Goal: Task Accomplishment & Management: Complete application form

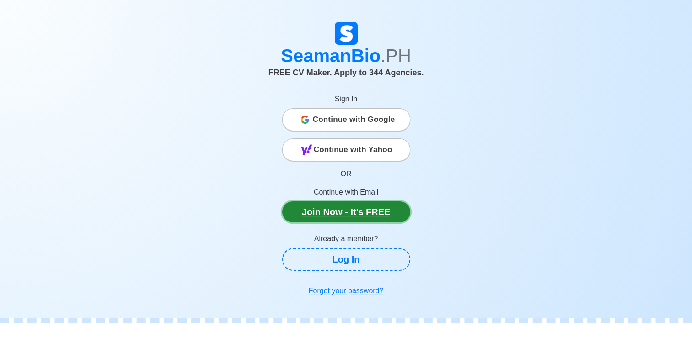
click at [379, 211] on link "Join Now - It's FREE" at bounding box center [346, 212] width 128 height 21
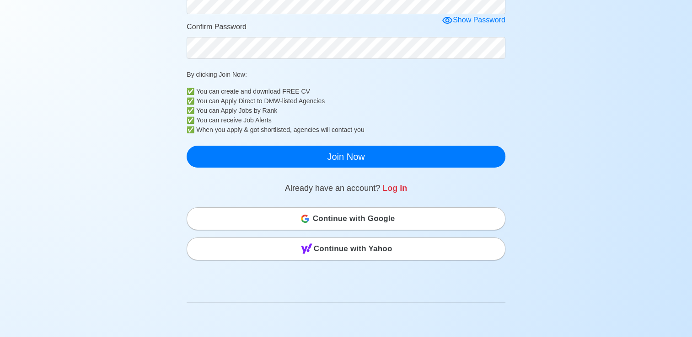
scroll to position [122, 0]
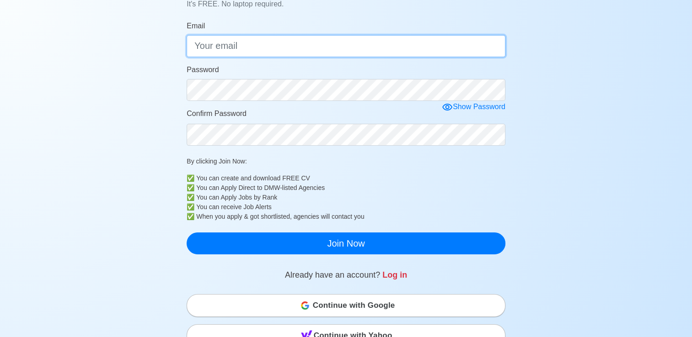
click at [356, 48] on input "Email" at bounding box center [346, 46] width 319 height 22
type input "[EMAIL_ADDRESS][DOMAIN_NAME]"
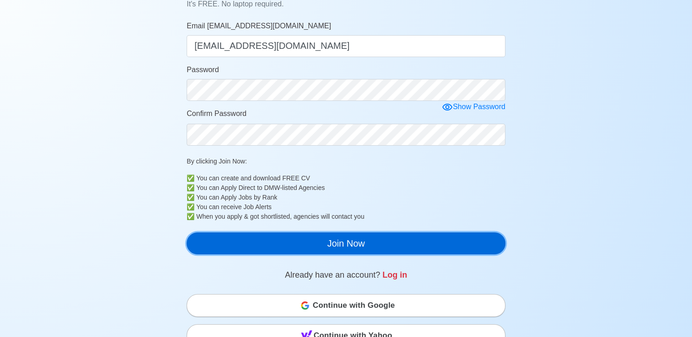
click at [383, 246] on button "Join Now" at bounding box center [346, 244] width 319 height 22
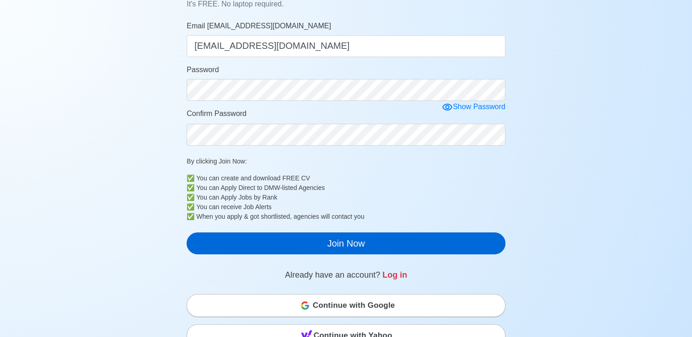
scroll to position [11, 0]
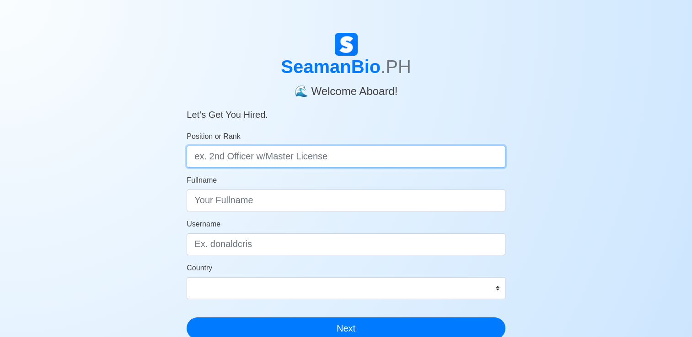
click at [342, 155] on input "Position or Rank" at bounding box center [346, 157] width 319 height 22
type input "4"
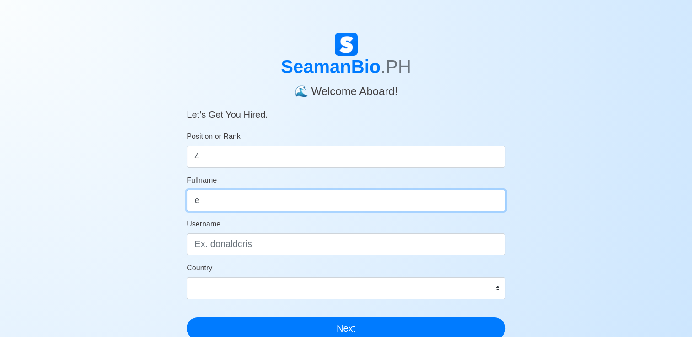
type input "e"
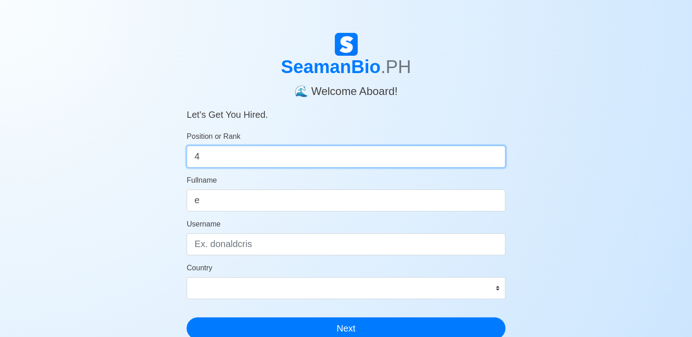
click at [342, 155] on input "4" at bounding box center [346, 157] width 319 height 22
click at [342, 158] on input "4" at bounding box center [346, 157] width 319 height 22
type input "4E"
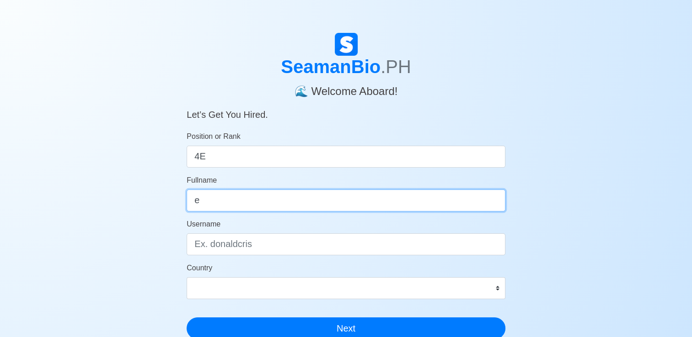
click at [309, 199] on input "e" at bounding box center [346, 201] width 319 height 22
type input "[PERSON_NAME] [PERSON_NAME]"
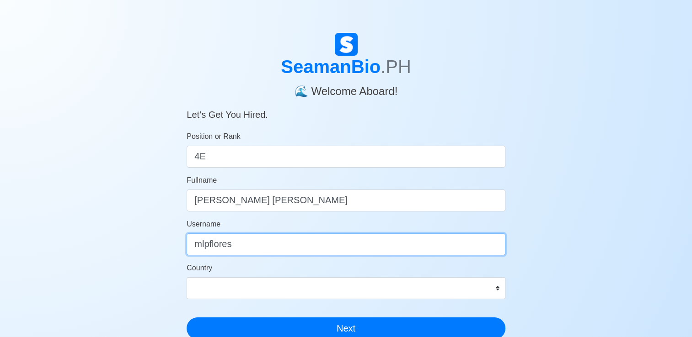
type input "mlpflores"
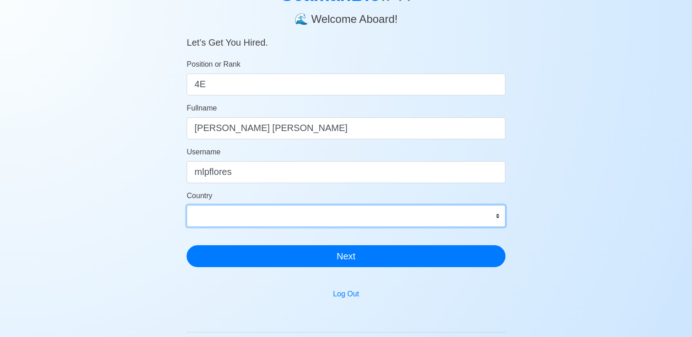
scroll to position [76, 0]
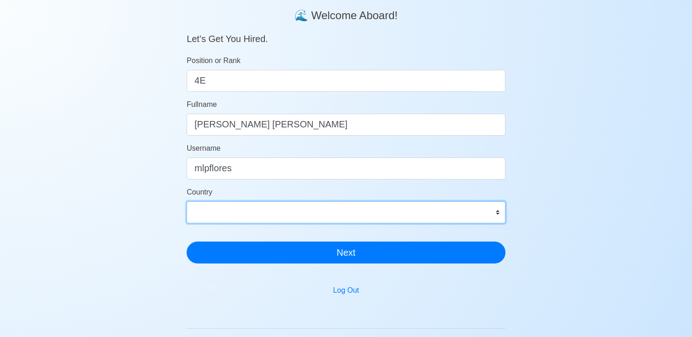
click at [502, 210] on select "[GEOGRAPHIC_DATA] [GEOGRAPHIC_DATA] [GEOGRAPHIC_DATA] [GEOGRAPHIC_DATA] [US_STA…" at bounding box center [346, 213] width 319 height 22
click at [344, 214] on select "[GEOGRAPHIC_DATA] [GEOGRAPHIC_DATA] [GEOGRAPHIC_DATA] [GEOGRAPHIC_DATA] [US_STA…" at bounding box center [346, 213] width 319 height 22
click at [344, 211] on select "[GEOGRAPHIC_DATA] [GEOGRAPHIC_DATA] [GEOGRAPHIC_DATA] [GEOGRAPHIC_DATA] [US_STA…" at bounding box center [346, 213] width 319 height 22
select select "PH"
click at [187, 202] on select "[GEOGRAPHIC_DATA] [GEOGRAPHIC_DATA] [GEOGRAPHIC_DATA] [GEOGRAPHIC_DATA] [US_STA…" at bounding box center [346, 213] width 319 height 22
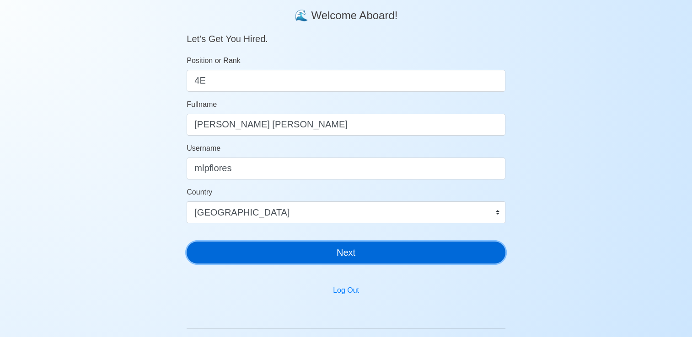
click at [346, 256] on button "Next" at bounding box center [346, 253] width 319 height 22
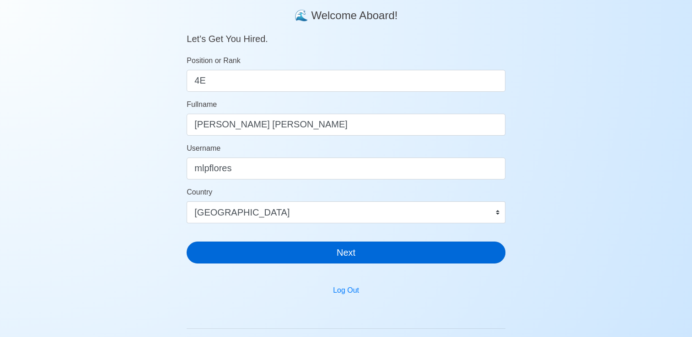
scroll to position [11, 0]
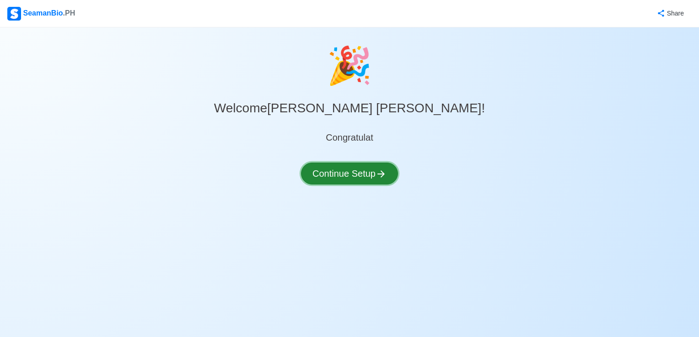
click at [348, 176] on button "Continue Setup" at bounding box center [349, 174] width 97 height 22
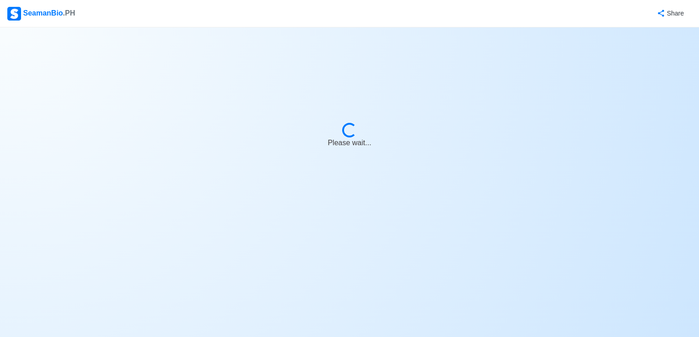
select select "Visible for Hiring"
select select "PH"
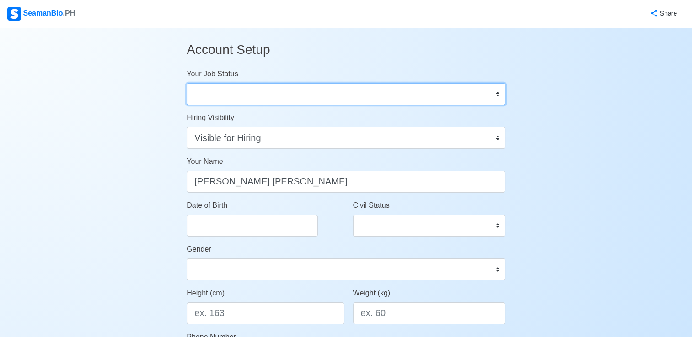
click at [347, 85] on select "Onboard Actively Looking for Job Not Looking for Job" at bounding box center [346, 94] width 319 height 22
select select "Actively Looking for Job"
click at [187, 83] on select "Onboard Actively Looking for Job Not Looking for Job" at bounding box center [346, 94] width 319 height 22
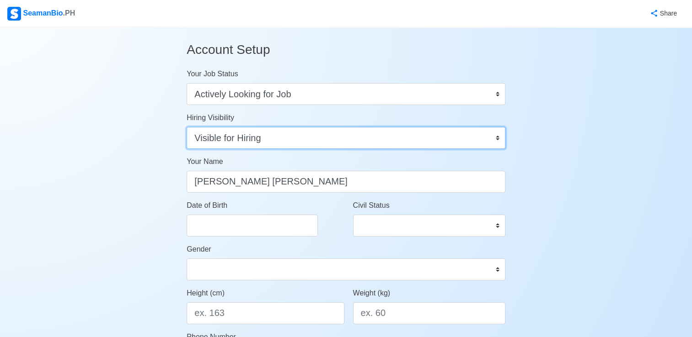
click at [338, 137] on select "Visible for Hiring Not Visible for Hiring" at bounding box center [346, 138] width 319 height 22
click at [187, 127] on select "Visible for Hiring Not Visible for Hiring" at bounding box center [346, 138] width 319 height 22
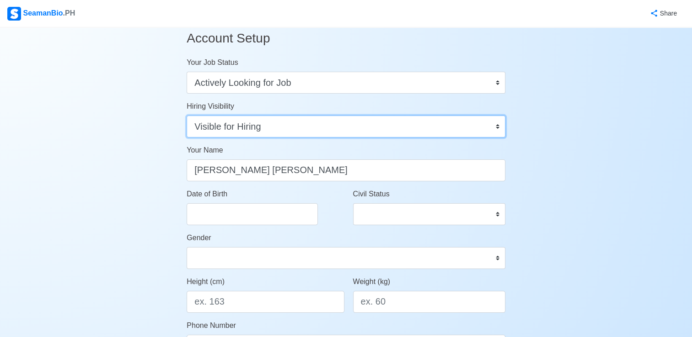
scroll to position [46, 0]
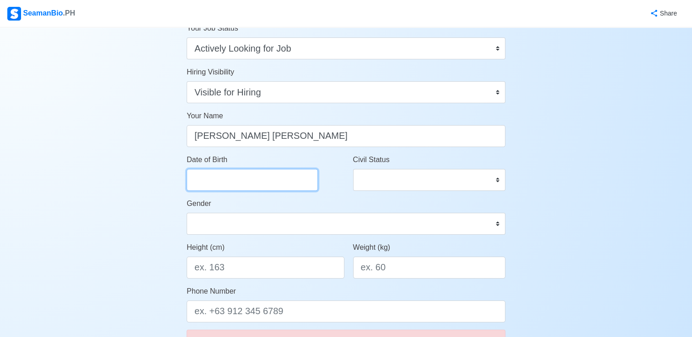
click at [278, 178] on input "Date of Birth" at bounding box center [252, 180] width 131 height 22
select select "****"
select select "******"
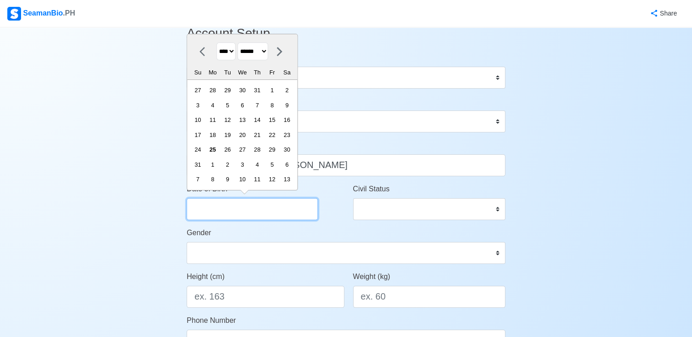
scroll to position [15, 0]
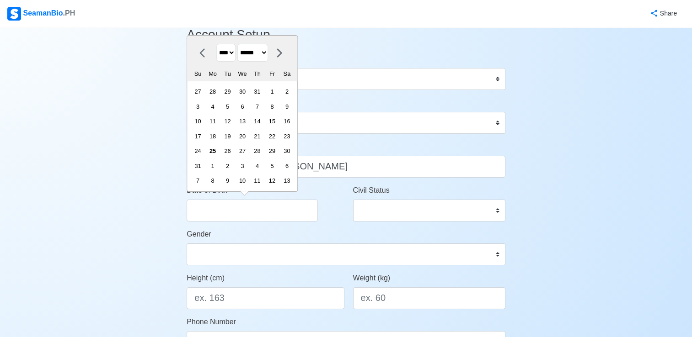
click at [233, 52] on select "**** **** **** **** **** **** **** **** **** **** **** **** **** **** **** ****…" at bounding box center [225, 53] width 19 height 18
select select "****"
click at [216, 44] on select "**** **** **** **** **** **** **** **** **** **** **** **** **** **** **** ****…" at bounding box center [225, 53] width 19 height 18
click at [258, 56] on select "******* ******** ***** ***** *** **** **** ****** ********* ******* ******** **…" at bounding box center [252, 53] width 31 height 18
select select "*******"
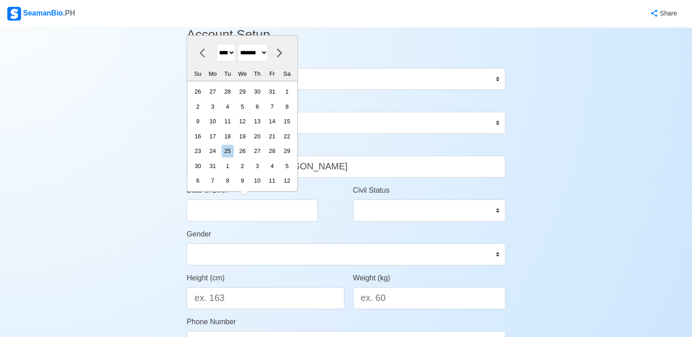
click at [241, 59] on select "******* ******** ***** ***** *** **** **** ****** ********* ******* ******** **…" at bounding box center [252, 53] width 31 height 18
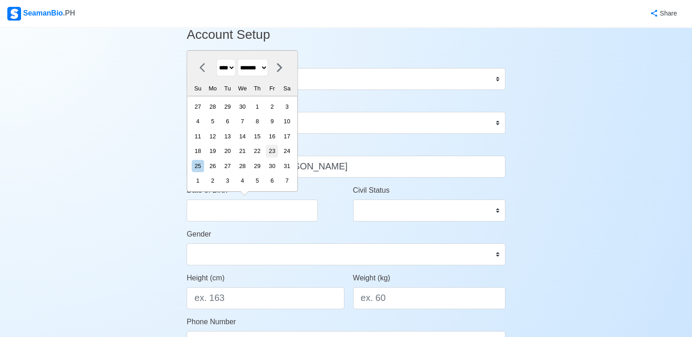
click at [278, 150] on div "23" at bounding box center [272, 151] width 12 height 12
type input "[DATE]"
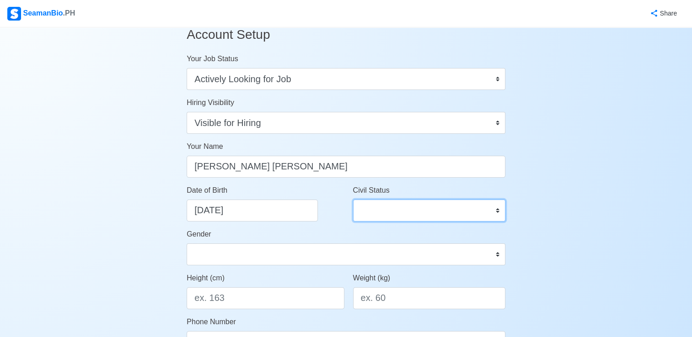
click at [384, 206] on select "Single Married Widowed Separated" at bounding box center [429, 211] width 152 height 22
select select "Married"
click at [353, 200] on select "Single Married Widowed Separated" at bounding box center [429, 211] width 152 height 22
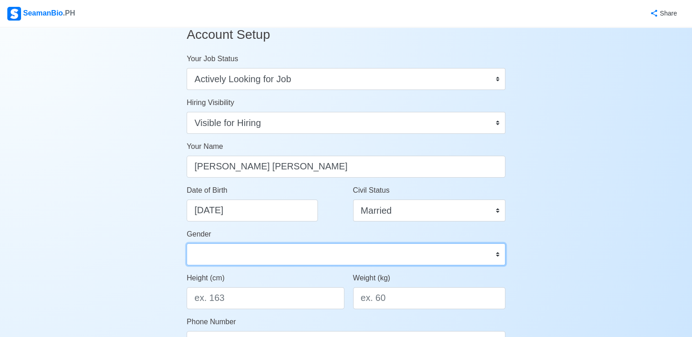
click at [333, 253] on select "[DEMOGRAPHIC_DATA] [DEMOGRAPHIC_DATA]" at bounding box center [346, 255] width 319 height 22
select select "[DEMOGRAPHIC_DATA]"
click at [187, 244] on select "[DEMOGRAPHIC_DATA] [DEMOGRAPHIC_DATA]" at bounding box center [346, 255] width 319 height 22
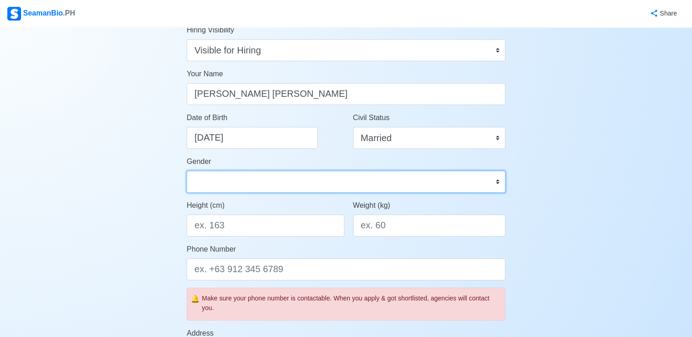
scroll to position [107, 0]
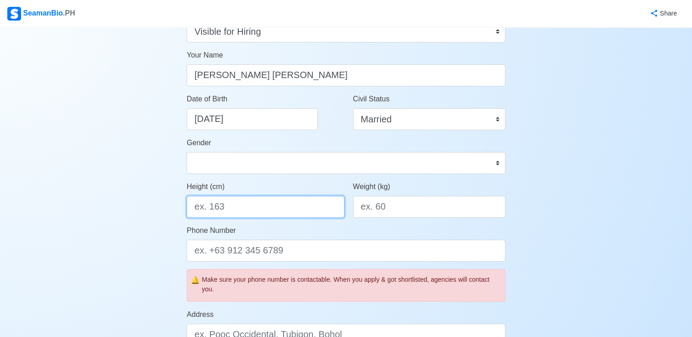
click at [296, 206] on input "Height (cm)" at bounding box center [265, 207] width 157 height 22
click at [283, 208] on input "Height (cm)" at bounding box center [265, 207] width 157 height 22
type input "167"
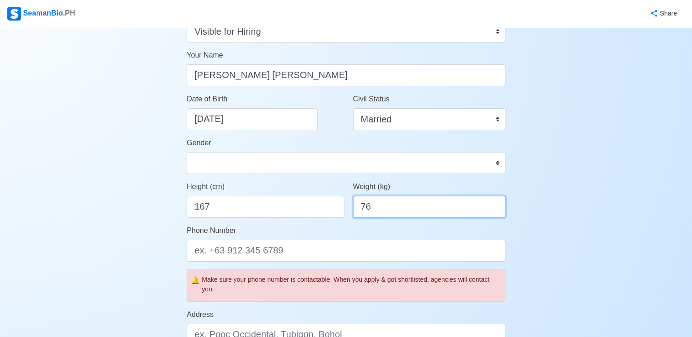
type input "76"
click at [120, 225] on div "Account Setup Your Job Status Onboard Actively Looking for Job Not Looking for …" at bounding box center [346, 321] width 692 height 801
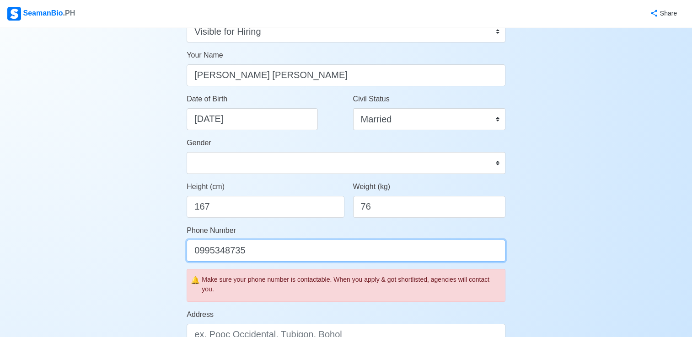
click at [231, 255] on input "0995348735" at bounding box center [346, 251] width 319 height 22
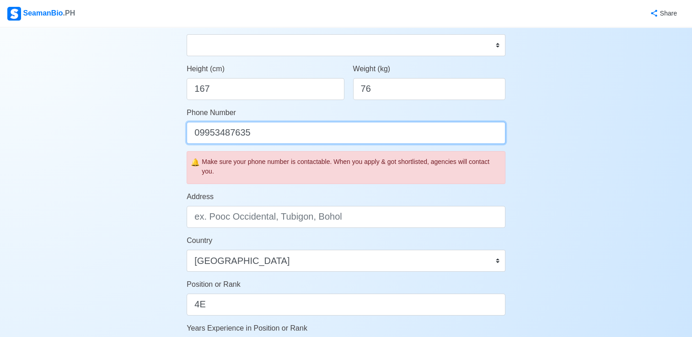
scroll to position [229, 0]
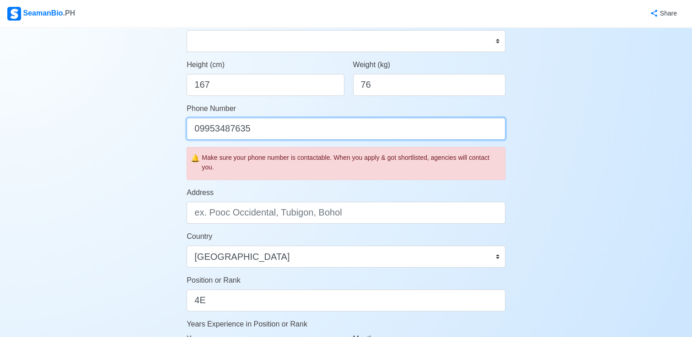
type input "09953487635"
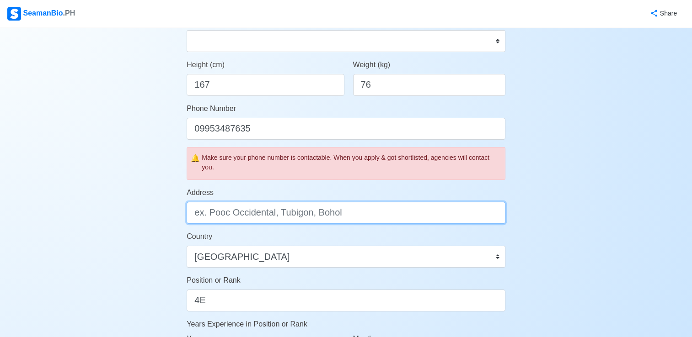
click at [263, 212] on input "Address" at bounding box center [346, 213] width 319 height 22
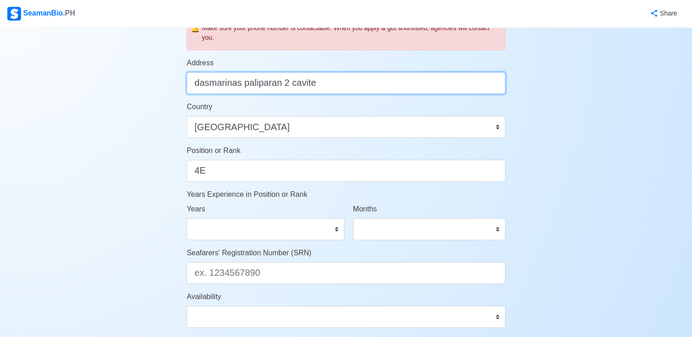
scroll to position [366, 0]
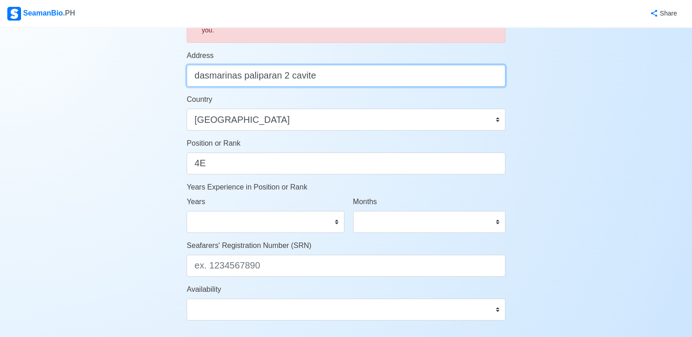
type input "dasmarinas paliparan 2 cavite"
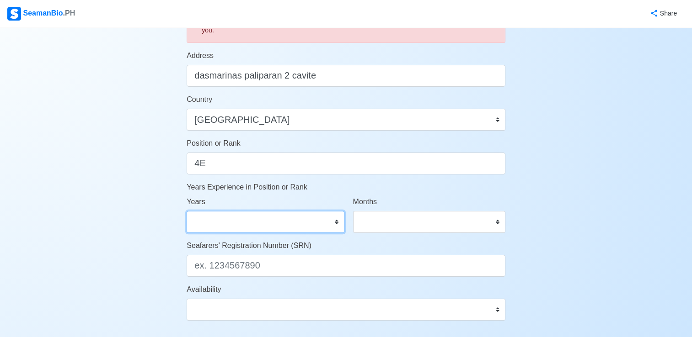
click at [273, 226] on select "0 1 2 3 4 5 6 7 8 9 10 11 12 13 14 15 16 17 18 19 20 21 22 23 24 25 26 27 28 29…" at bounding box center [265, 222] width 157 height 22
select select "0"
click at [187, 211] on select "0 1 2 3 4 5 6 7 8 9 10 11 12 13 14 15 16 17 18 19 20 21 22 23 24 25 26 27 28 29…" at bounding box center [265, 222] width 157 height 22
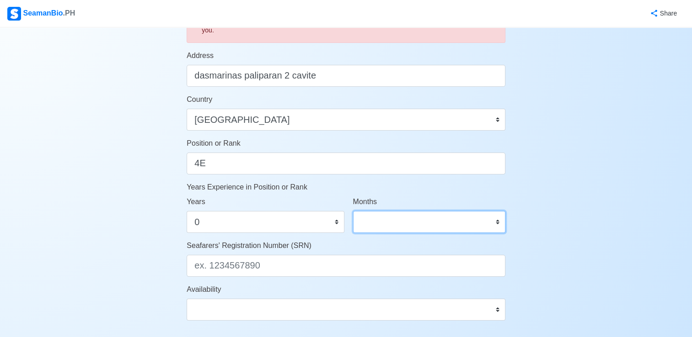
click at [426, 220] on select "0 1 2 3 4 5 6 7 8 9 10 11" at bounding box center [429, 222] width 152 height 22
select select "9"
click at [353, 211] on select "0 1 2 3 4 5 6 7 8 9 10 11" at bounding box center [429, 222] width 152 height 22
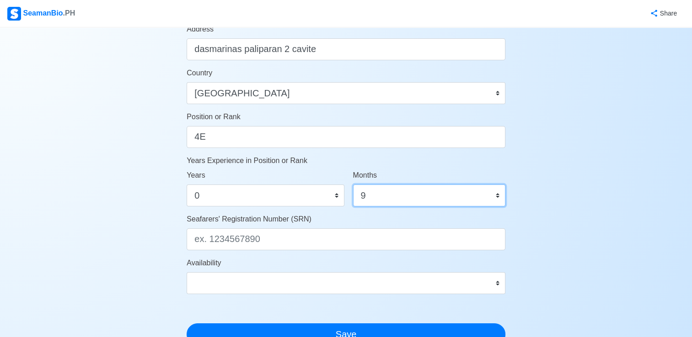
scroll to position [411, 0]
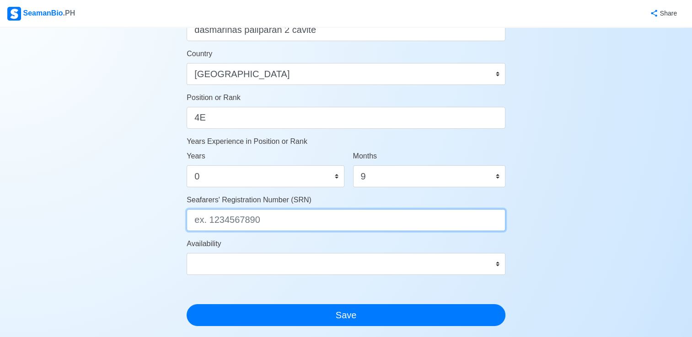
click at [298, 216] on input "Seafarers' Registration Number (SRN)" at bounding box center [346, 220] width 319 height 22
paste input "9210230040"
type input "9210230040"
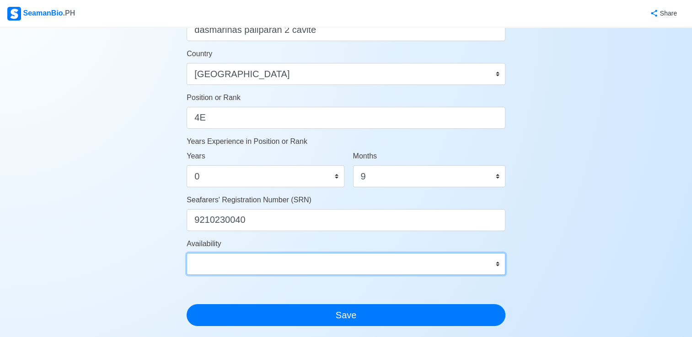
click at [281, 259] on select "Immediate [DATE] [DATE] [DATE] [DATE] [DATE] [DATE] [DATE] [DATE] [DATE]" at bounding box center [346, 264] width 319 height 22
select select "4102416000000"
click at [187, 253] on select "Immediate [DATE] [DATE] [DATE] [DATE] [DATE] [DATE] [DATE] [DATE] [DATE]" at bounding box center [346, 264] width 319 height 22
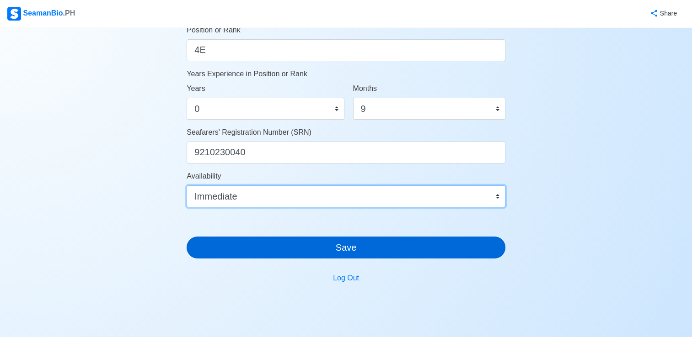
scroll to position [487, 0]
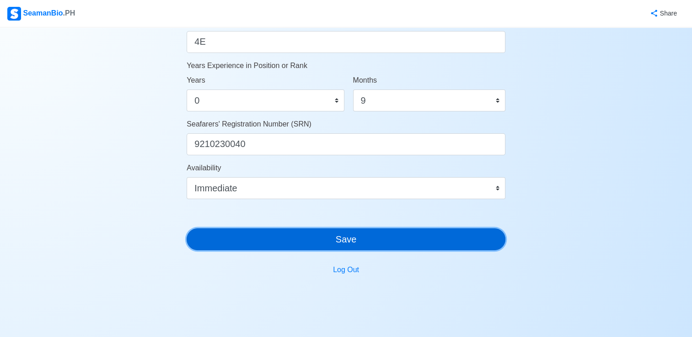
click at [347, 237] on button "Save" at bounding box center [346, 240] width 319 height 22
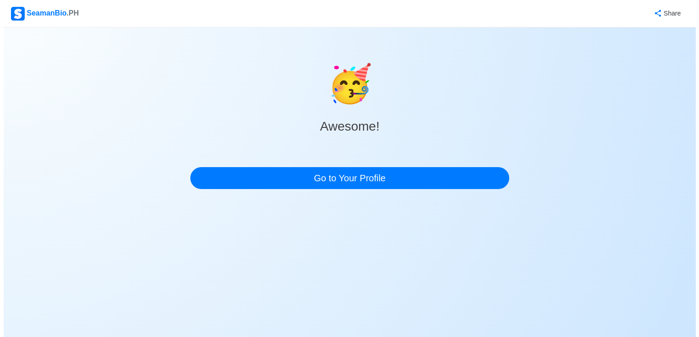
scroll to position [0, 0]
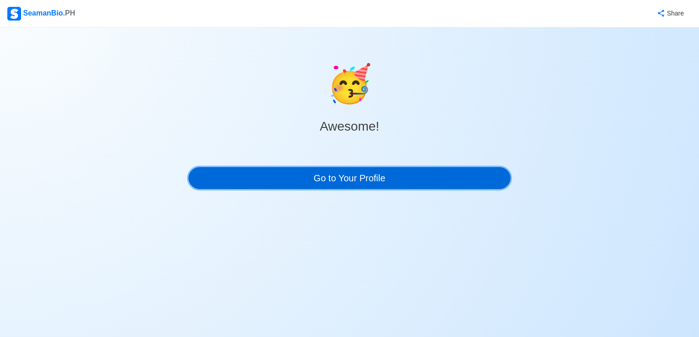
click at [380, 177] on link "Go to Your Profile" at bounding box center [349, 178] width 322 height 22
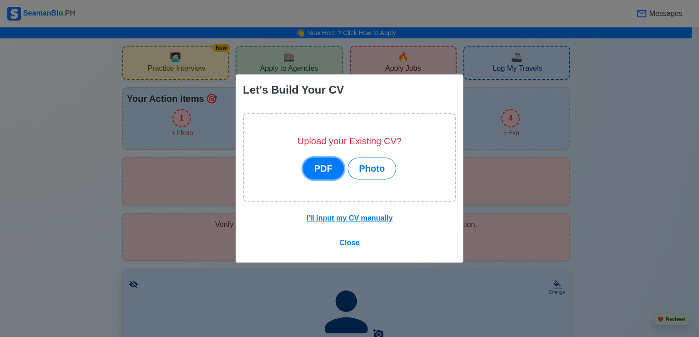
click at [323, 175] on button "PDF" at bounding box center [323, 169] width 41 height 22
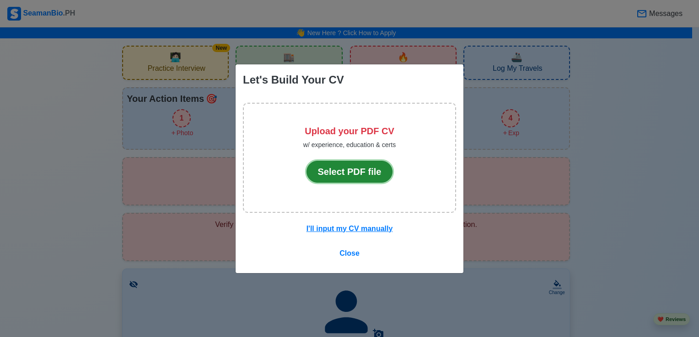
click at [323, 175] on button "Select PDF file" at bounding box center [349, 172] width 86 height 22
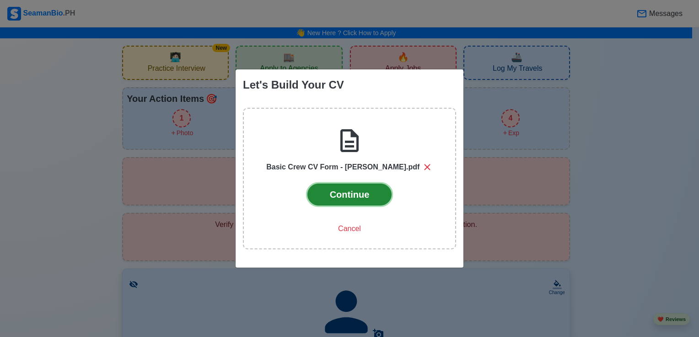
click at [352, 192] on button "Continue" at bounding box center [349, 195] width 85 height 22
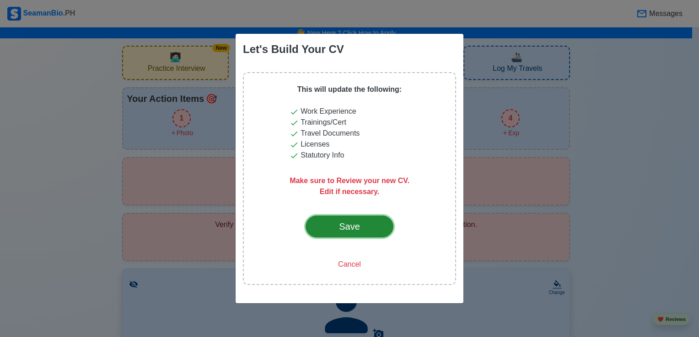
click at [347, 237] on button "Save" at bounding box center [349, 227] width 88 height 22
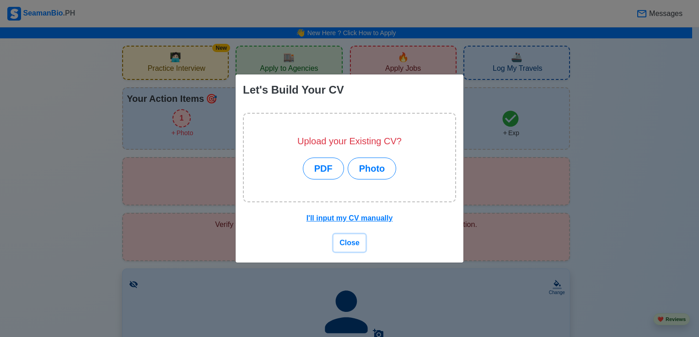
click at [350, 239] on span "Close" at bounding box center [349, 243] width 20 height 8
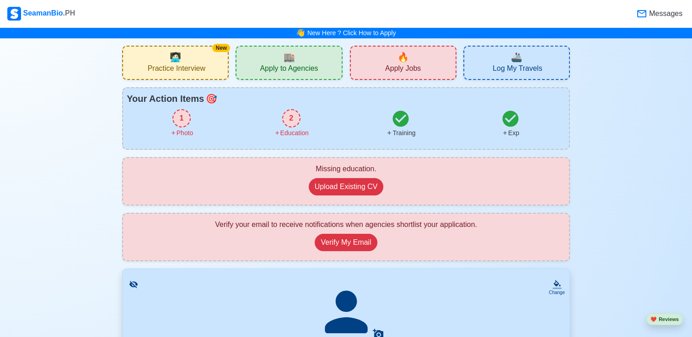
click at [187, 118] on div "1" at bounding box center [181, 118] width 18 height 18
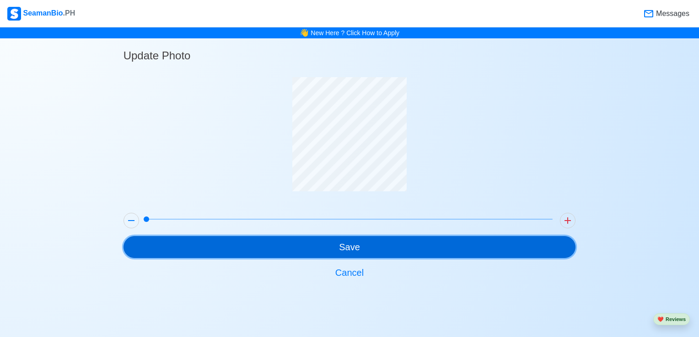
click at [327, 247] on button "Save" at bounding box center [349, 247] width 452 height 22
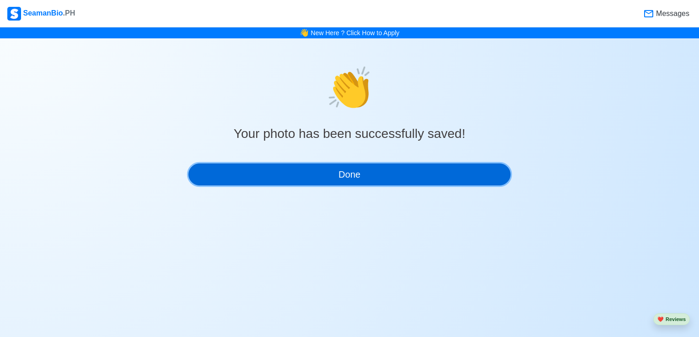
click at [371, 181] on button "Done" at bounding box center [349, 175] width 322 height 22
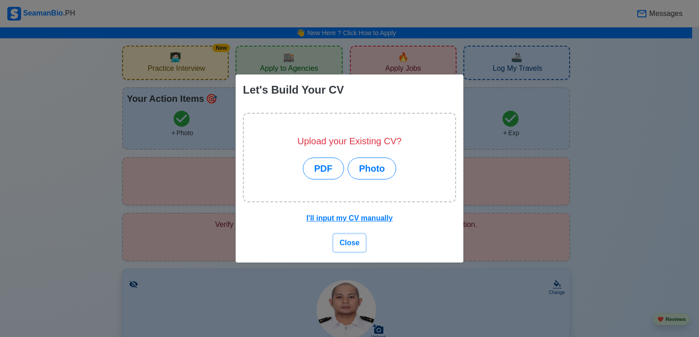
click at [350, 241] on span "Close" at bounding box center [349, 243] width 20 height 8
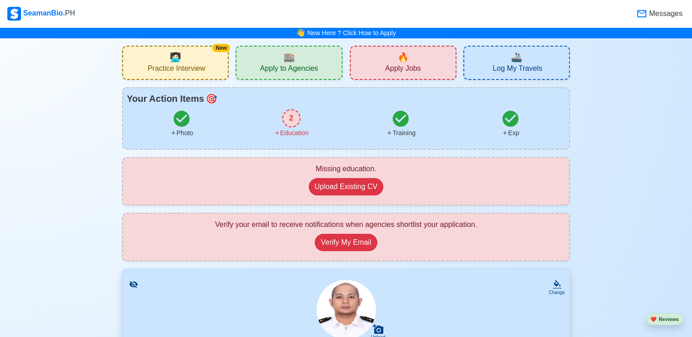
click at [289, 112] on div "2" at bounding box center [291, 118] width 18 height 18
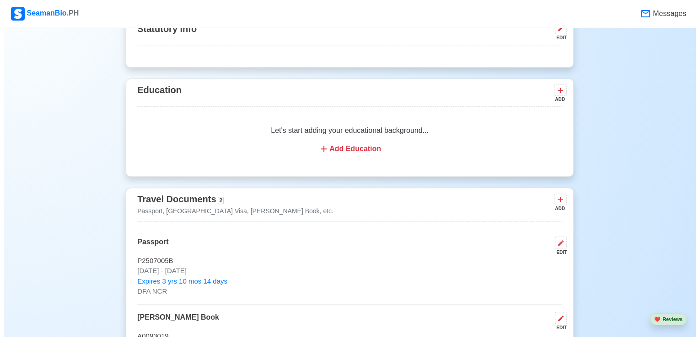
scroll to position [697, 0]
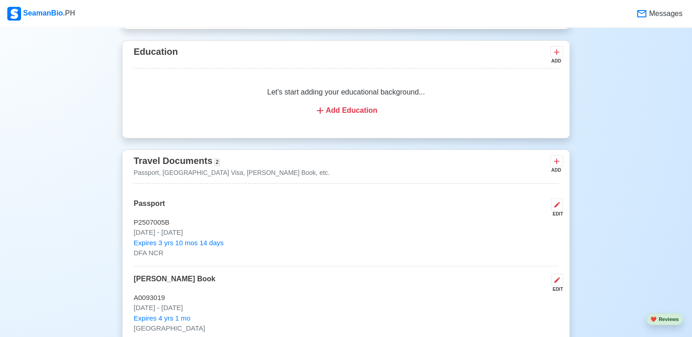
click at [338, 111] on div "Add Education" at bounding box center [345, 110] width 403 height 11
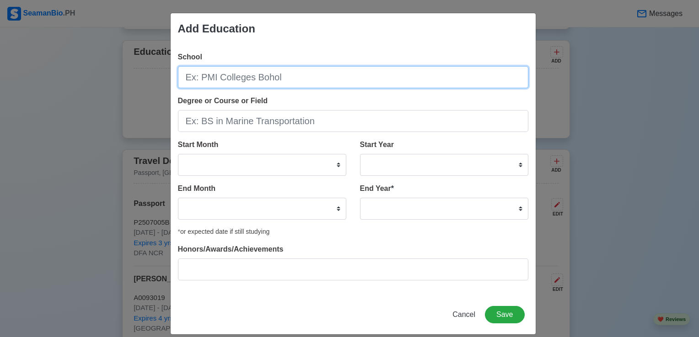
click at [282, 80] on input "School" at bounding box center [353, 77] width 350 height 22
type input "a"
paste input "Asian Institute of Maritime Studies"
type input "Asian Institute of Maritime Studies"
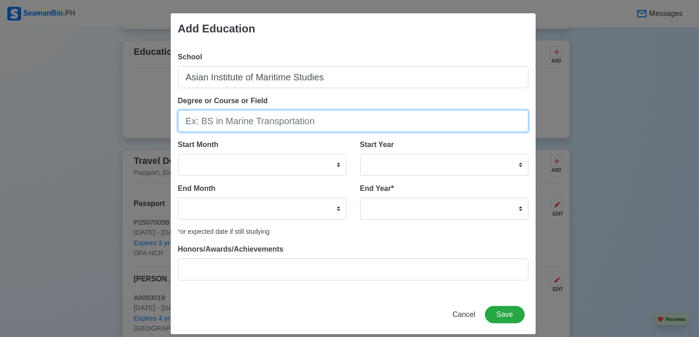
click at [250, 125] on input "Degree or Course or Field" at bounding box center [353, 121] width 350 height 22
type input "b"
paste input "bs marine engineering"
type input "BS bs marine engineering"
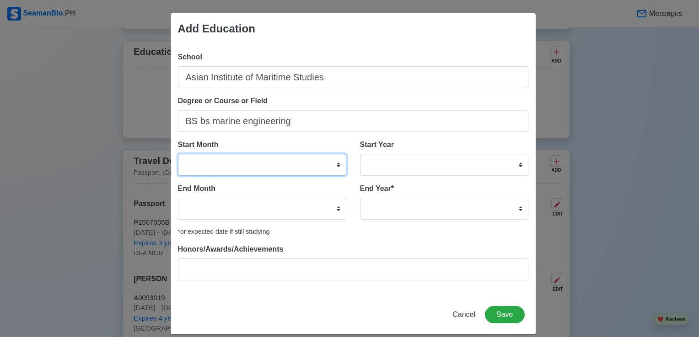
click at [289, 166] on select "January February March April May June July August September October November De…" at bounding box center [262, 165] width 168 height 22
select select "February"
click at [178, 154] on select "January February March April May June July August September October November De…" at bounding box center [262, 165] width 168 height 22
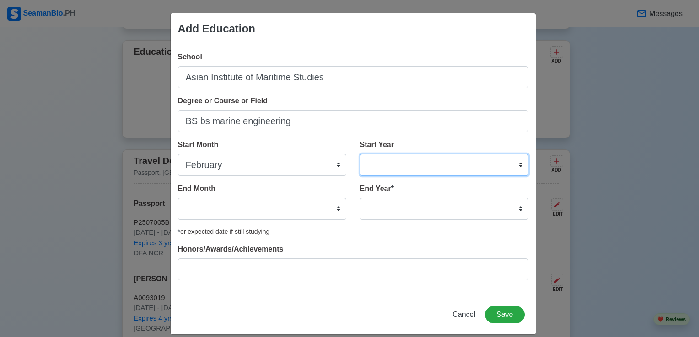
click at [390, 156] on select "2025 2024 2023 2022 2021 2020 2019 2018 2017 2016 2015 2014 2013 2012 2011 2010…" at bounding box center [444, 165] width 168 height 22
select select "2012"
click at [360, 154] on select "2025 2024 2023 2022 2021 2020 2019 2018 2017 2016 2015 2014 2013 2012 2011 2010…" at bounding box center [444, 165] width 168 height 22
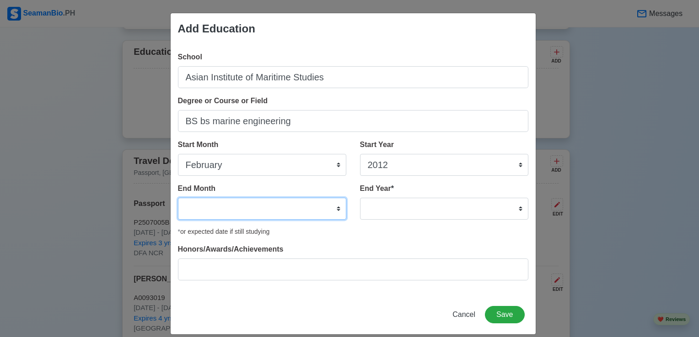
click at [315, 206] on select "January February March April May June July August September October November De…" at bounding box center [262, 209] width 168 height 22
select select "October"
click at [178, 198] on select "January February March April May June July August September October November De…" at bounding box center [262, 209] width 168 height 22
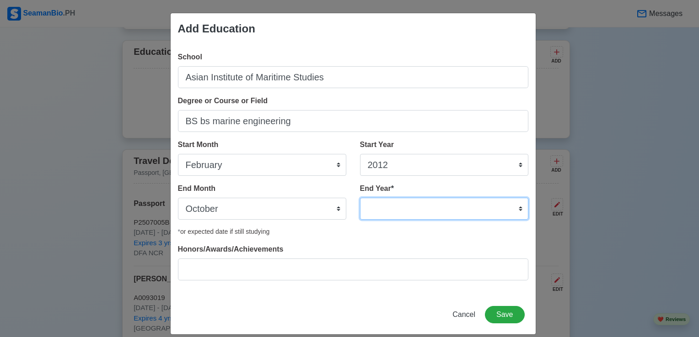
click at [375, 201] on select "2035 2034 2033 2032 2031 2030 2029 2028 2027 2026 2025 2024 2023 2022 2021 2020…" at bounding box center [444, 209] width 168 height 22
select select "2018"
click at [360, 198] on select "2035 2034 2033 2032 2031 2030 2029 2028 2027 2026 2025 2024 2023 2022 2021 2020…" at bounding box center [444, 209] width 168 height 22
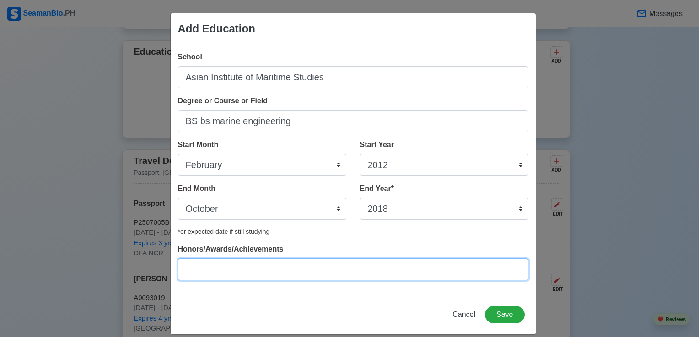
click at [286, 269] on input "Honors/Awards/Achievements" at bounding box center [353, 270] width 350 height 22
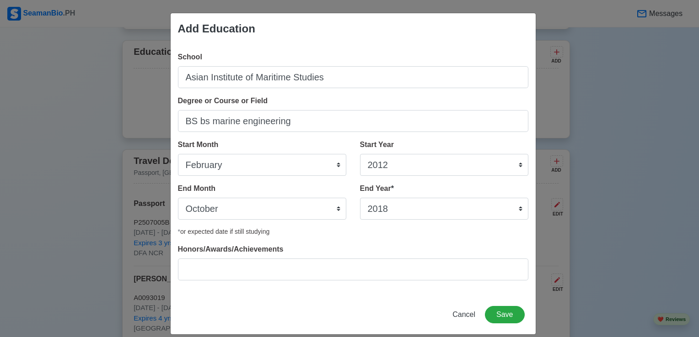
click at [492, 304] on div "Add Education School Asian Institute of Maritime Studies Degree or Course or Fi…" at bounding box center [353, 174] width 366 height 322
click at [496, 312] on button "Save" at bounding box center [504, 314] width 39 height 17
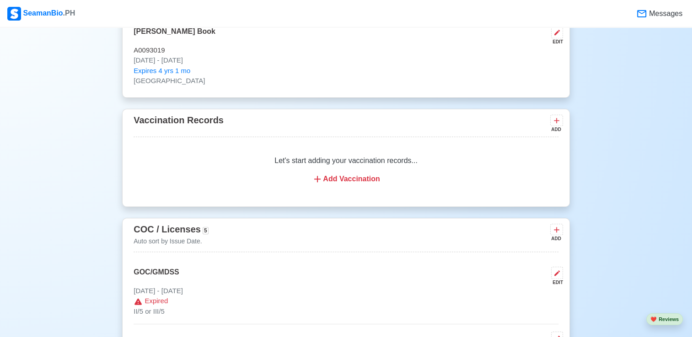
scroll to position [847, 0]
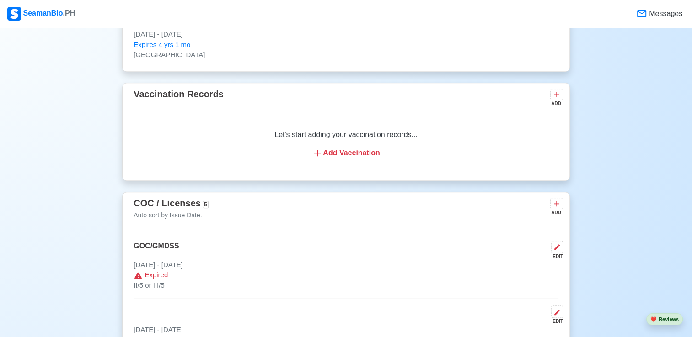
click at [342, 150] on div "Add Vaccination" at bounding box center [345, 153] width 403 height 11
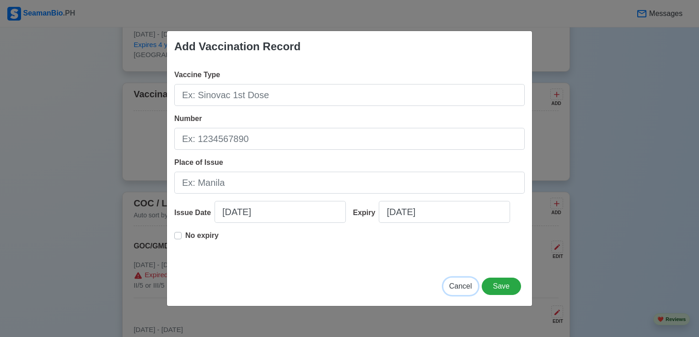
click at [463, 289] on span "Cancel" at bounding box center [460, 287] width 23 height 8
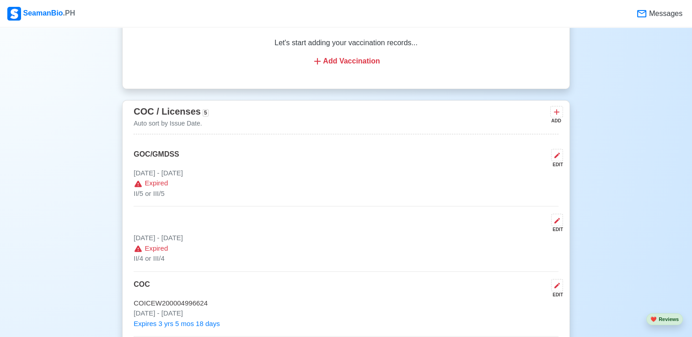
scroll to position [938, 0]
click at [554, 113] on icon at bounding box center [556, 112] width 9 height 9
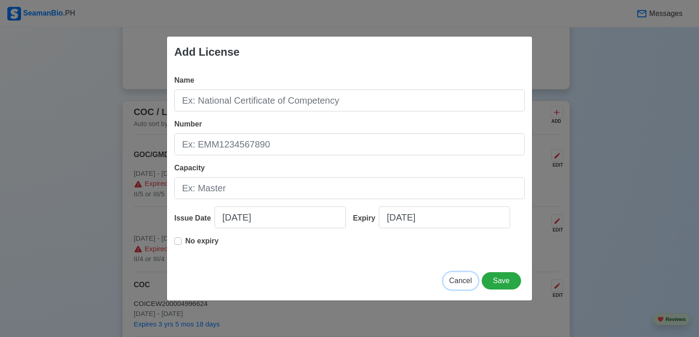
click at [463, 283] on span "Cancel" at bounding box center [460, 281] width 23 height 8
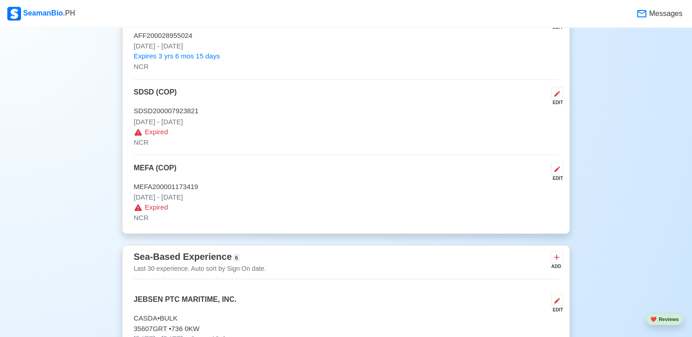
scroll to position [1608, 0]
click at [555, 92] on icon at bounding box center [556, 94] width 7 height 7
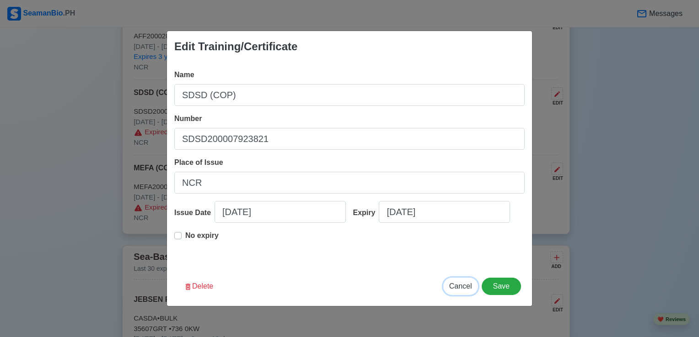
click at [460, 288] on span "Cancel" at bounding box center [460, 287] width 23 height 8
type input "08/25/2025"
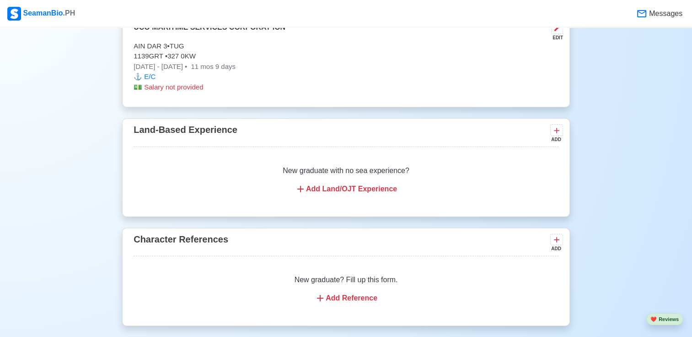
scroll to position [2431, 0]
